Goal: Information Seeking & Learning: Learn about a topic

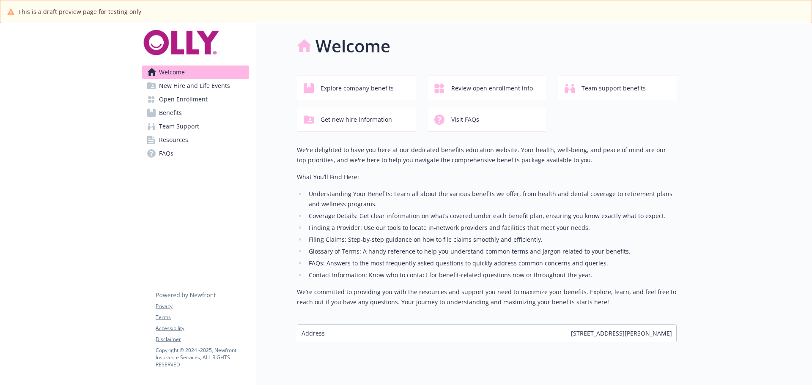
click at [162, 113] on span "Benefits" at bounding box center [170, 113] width 23 height 14
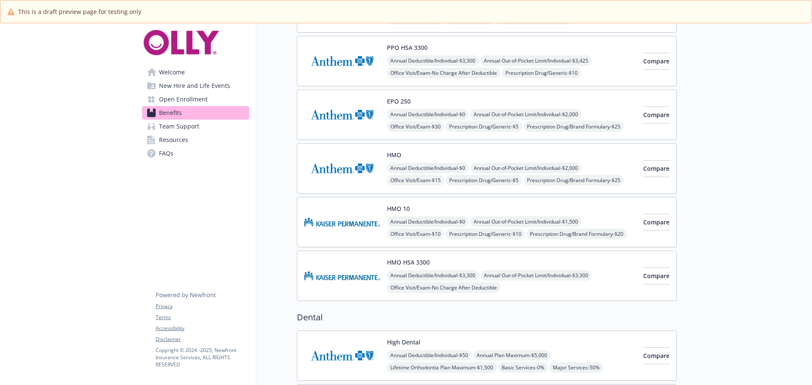
scroll to position [169, 0]
